Goal: Find specific page/section: Find specific page/section

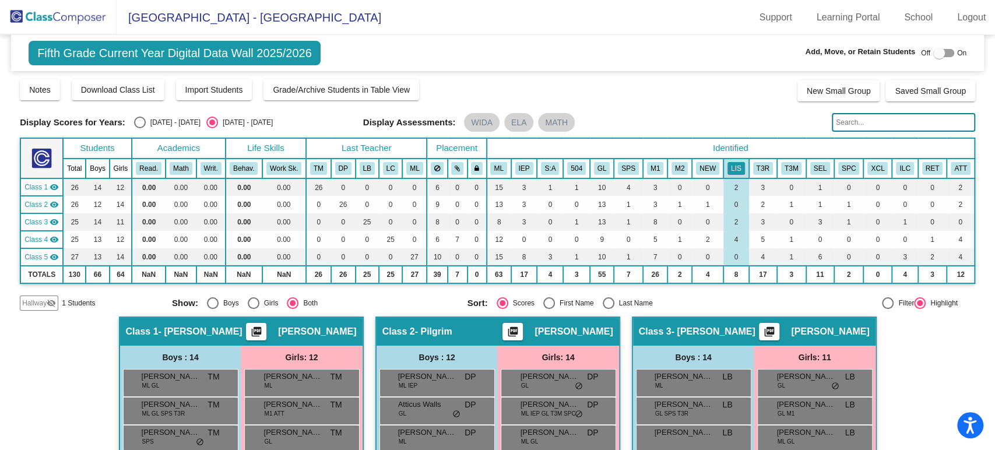
scroll to position [790, 0]
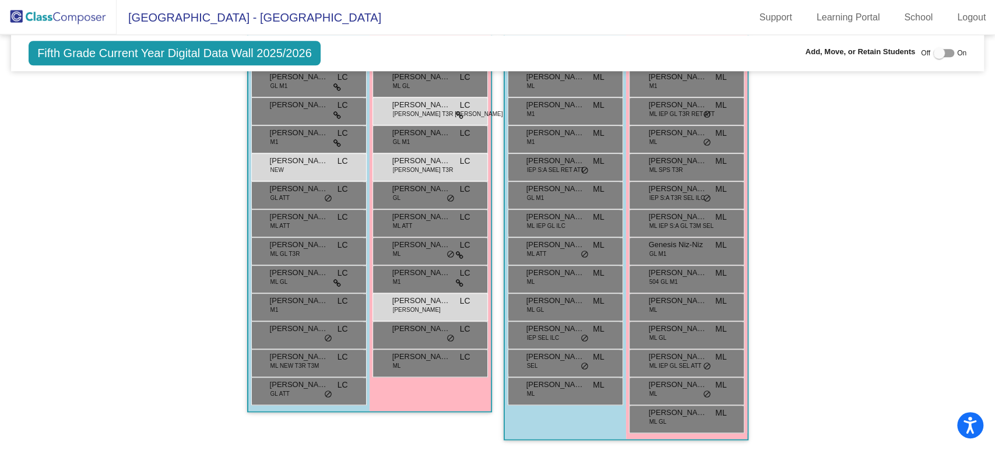
click at [44, 9] on img at bounding box center [58, 17] width 117 height 34
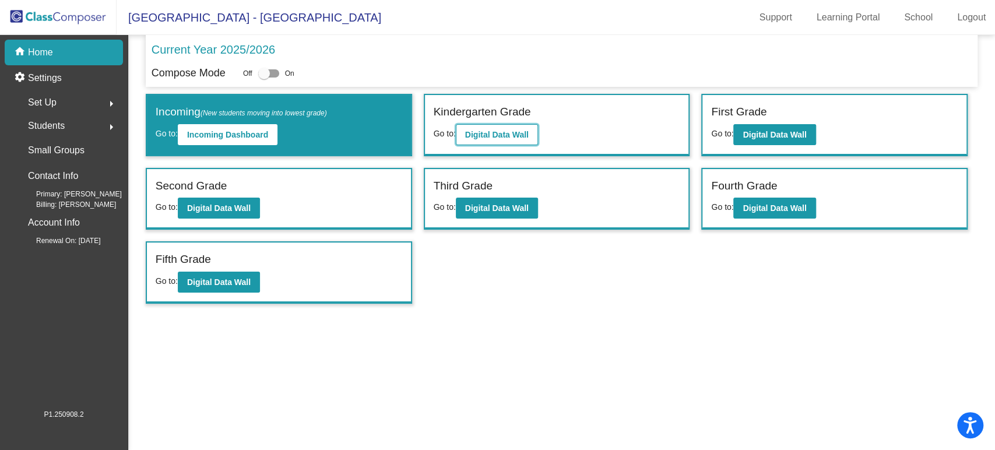
click at [492, 138] on b "Digital Data Wall" at bounding box center [497, 134] width 64 height 9
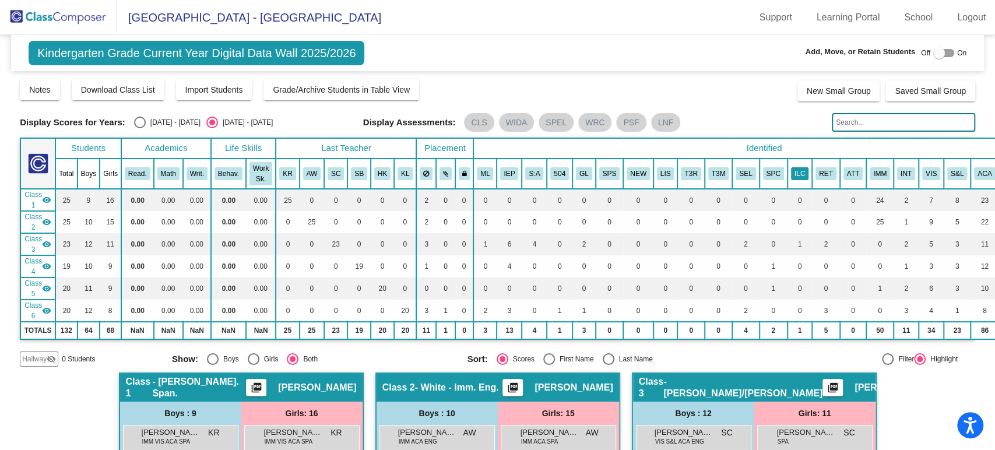
click at [791, 174] on button "ILC" at bounding box center [799, 173] width 17 height 13
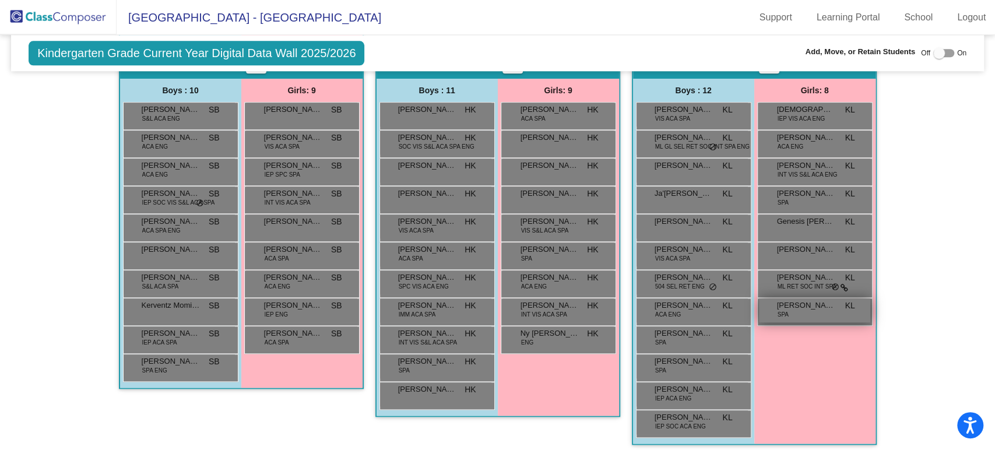
scroll to position [517, 0]
